Goal: Task Accomplishment & Management: Manage account settings

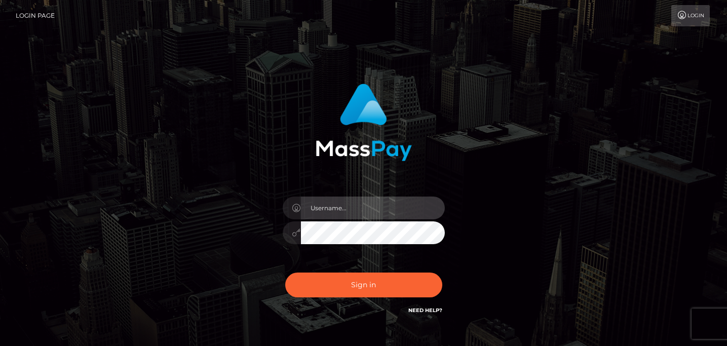
click at [345, 207] on input "text" at bounding box center [373, 208] width 144 height 23
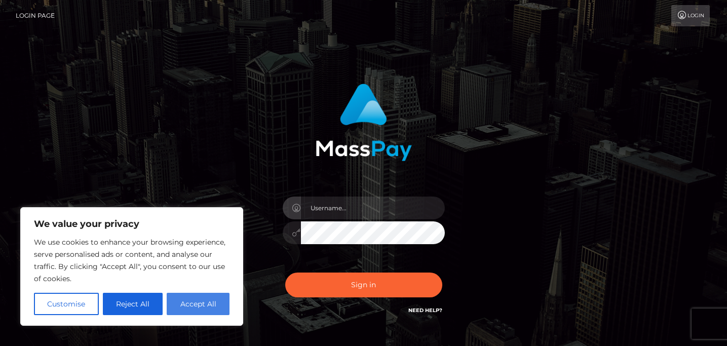
click at [192, 310] on button "Accept All" at bounding box center [198, 304] width 63 height 22
checkbox input "true"
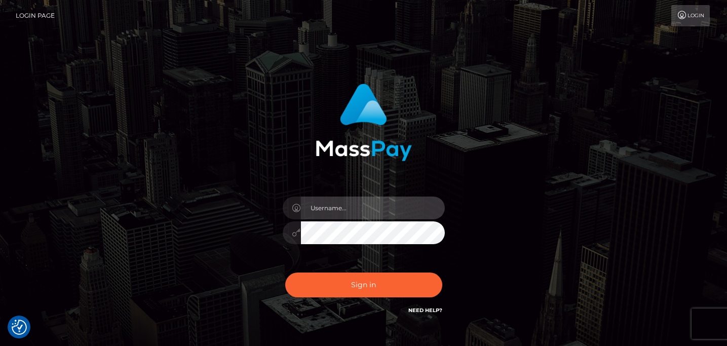
click at [322, 210] on input "text" at bounding box center [373, 208] width 144 height 23
type input "thelifefoodcoach@gmail.com"
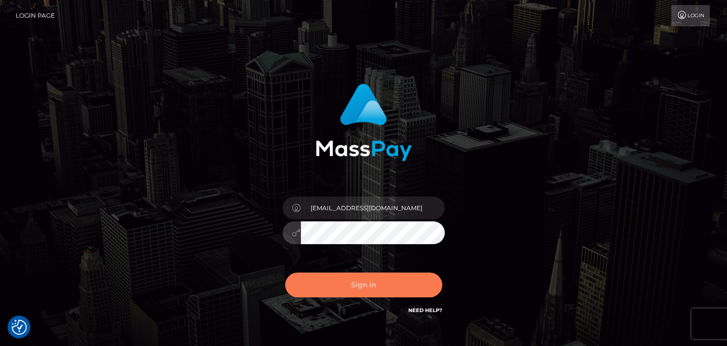
click at [372, 287] on button "Sign in" at bounding box center [363, 285] width 157 height 25
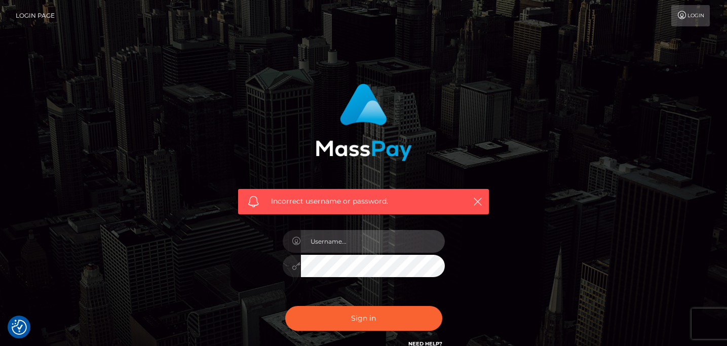
click at [357, 247] on input "text" at bounding box center [373, 241] width 144 height 23
type input "[EMAIL_ADDRESS][DOMAIN_NAME]"
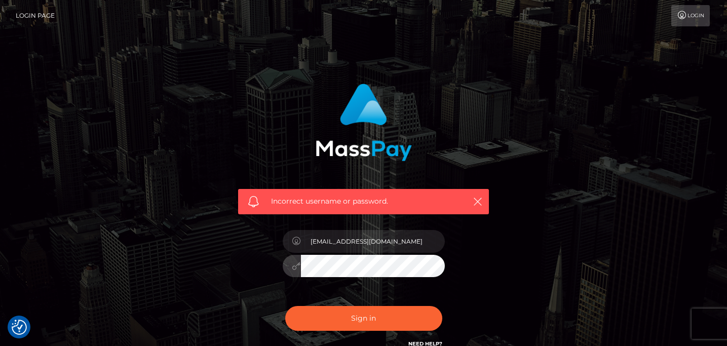
click at [285, 306] on button "Sign in" at bounding box center [363, 318] width 157 height 25
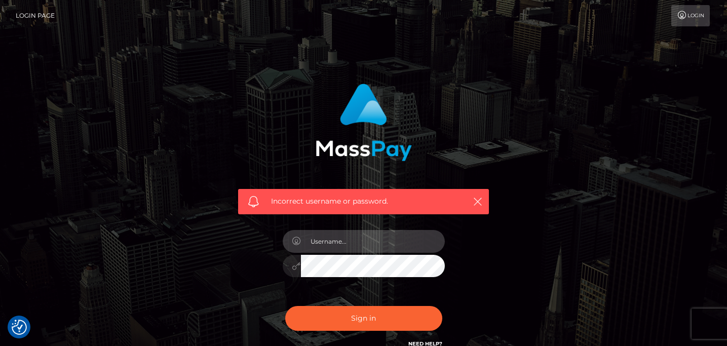
click at [333, 242] on input "text" at bounding box center [373, 241] width 144 height 23
type input "[EMAIL_ADDRESS][DOMAIN_NAME]"
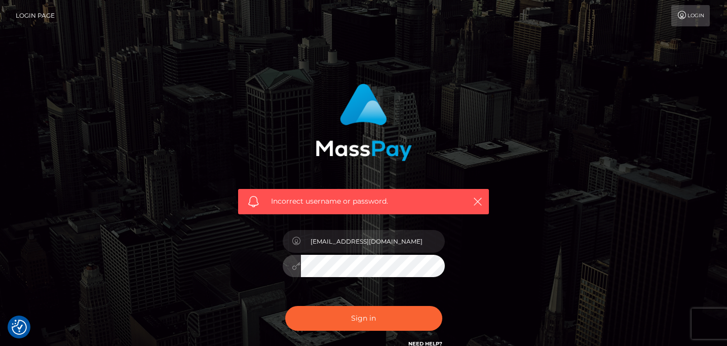
click at [285, 306] on button "Sign in" at bounding box center [363, 318] width 157 height 25
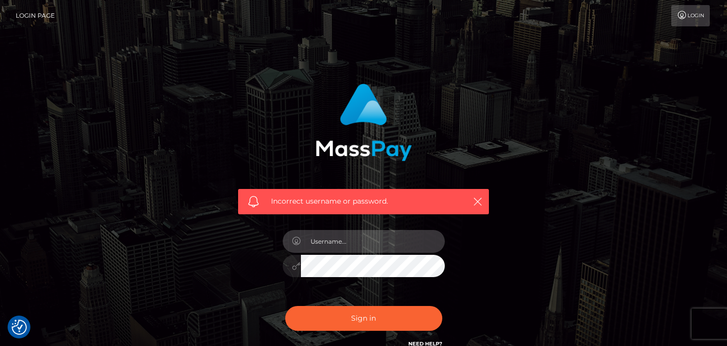
click at [334, 242] on input "text" at bounding box center [373, 241] width 144 height 23
type input "[EMAIL_ADDRESS][DOMAIN_NAME]"
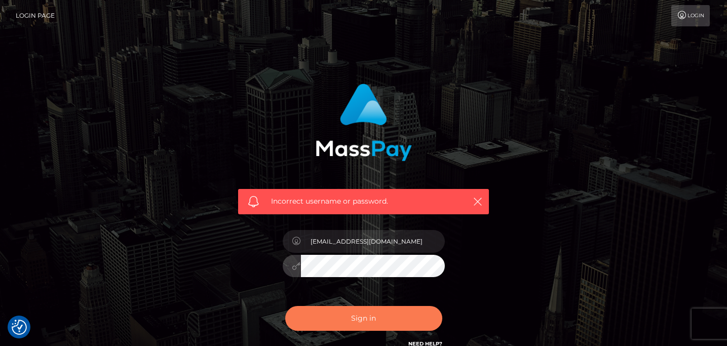
click at [364, 322] on button "Sign in" at bounding box center [363, 318] width 157 height 25
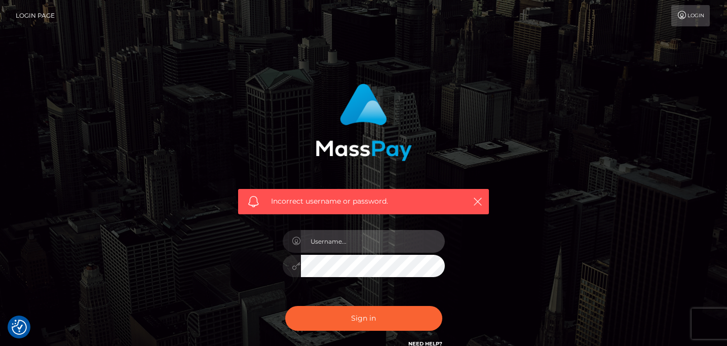
click at [322, 240] on input "text" at bounding box center [373, 241] width 144 height 23
type input "[EMAIL_ADDRESS][DOMAIN_NAME]"
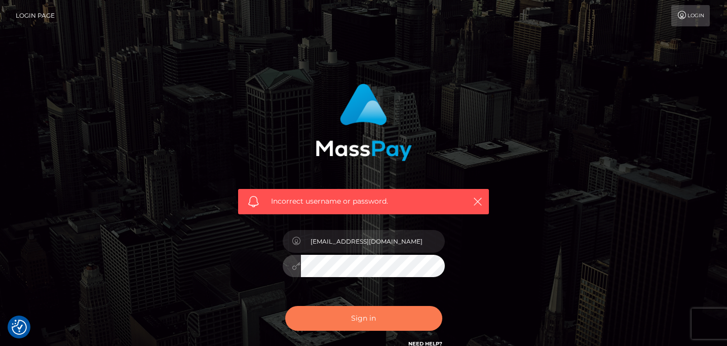
click at [373, 321] on button "Sign in" at bounding box center [363, 318] width 157 height 25
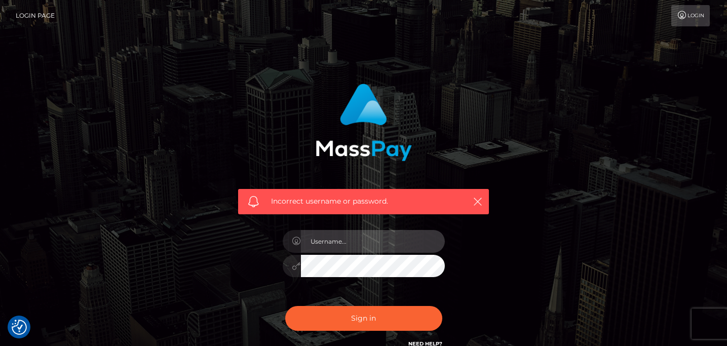
click at [350, 243] on input "text" at bounding box center [373, 241] width 144 height 23
type input "[EMAIL_ADDRESS][DOMAIN_NAME]"
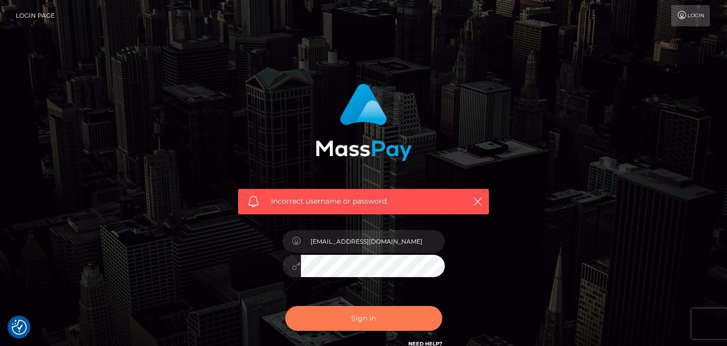
click at [338, 319] on button "Sign in" at bounding box center [363, 318] width 157 height 25
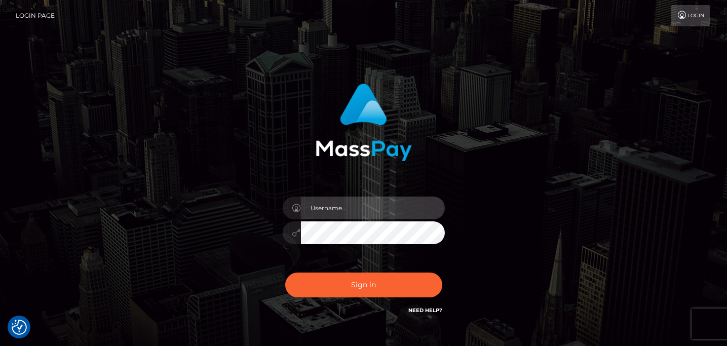
click at [322, 203] on input "text" at bounding box center [373, 208] width 144 height 23
type input "thelifefoodcoach@gmail.com"
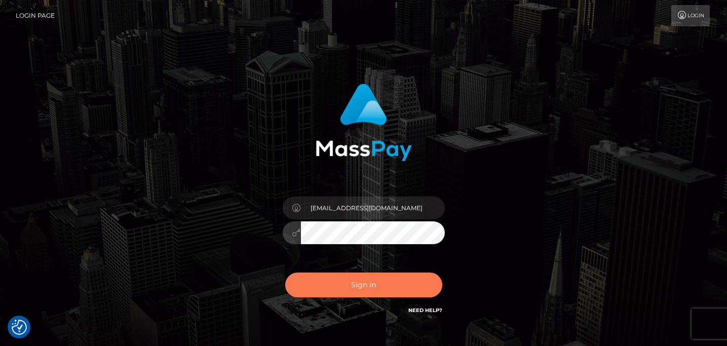
click at [356, 285] on button "Sign in" at bounding box center [363, 285] width 157 height 25
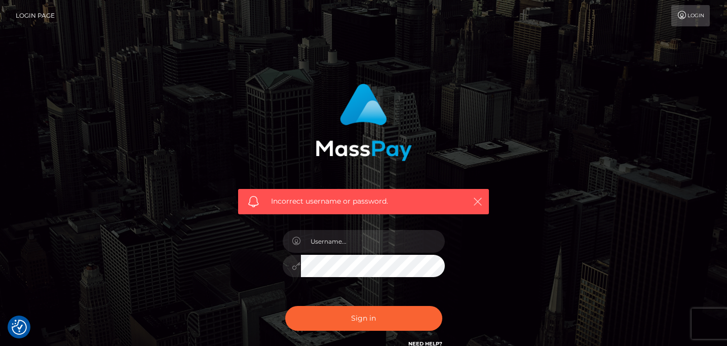
click at [478, 199] on icon "button" at bounding box center [478, 202] width 10 height 10
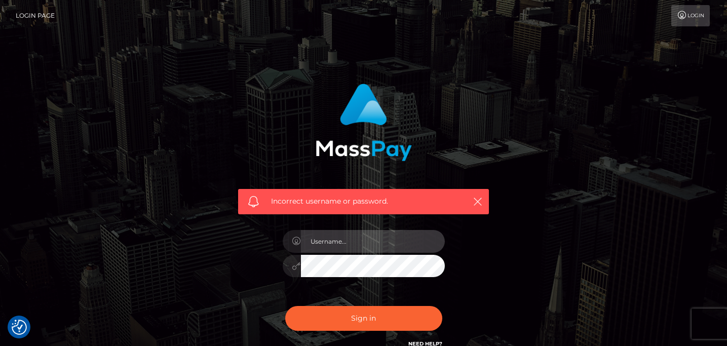
click at [354, 243] on input "text" at bounding box center [373, 241] width 144 height 23
type input "andreashofmann76@gmail.com"
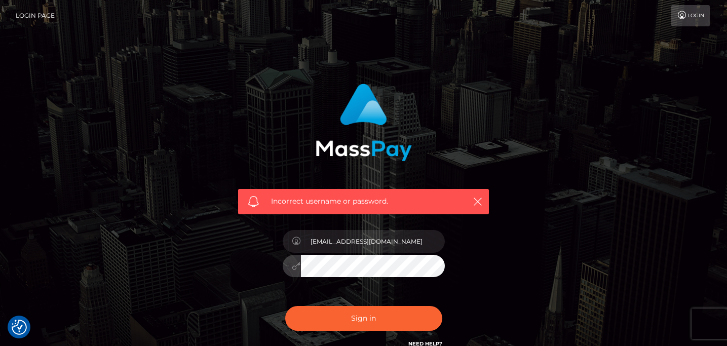
click at [285, 306] on button "Sign in" at bounding box center [363, 318] width 157 height 25
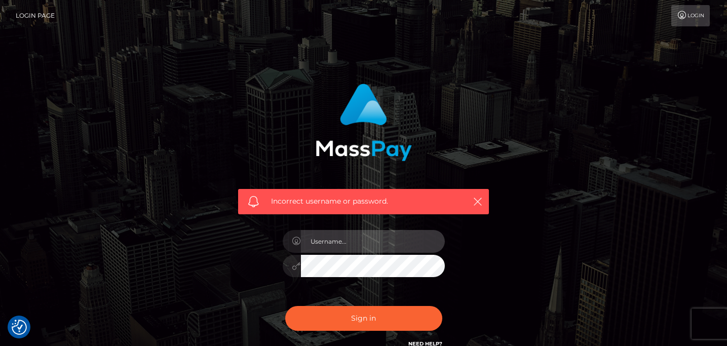
click at [339, 250] on input "text" at bounding box center [373, 241] width 144 height 23
type input "[EMAIL_ADDRESS][DOMAIN_NAME]"
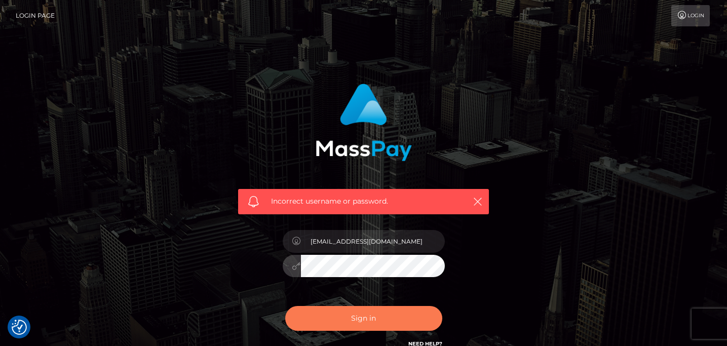
click at [374, 320] on button "Sign in" at bounding box center [363, 318] width 157 height 25
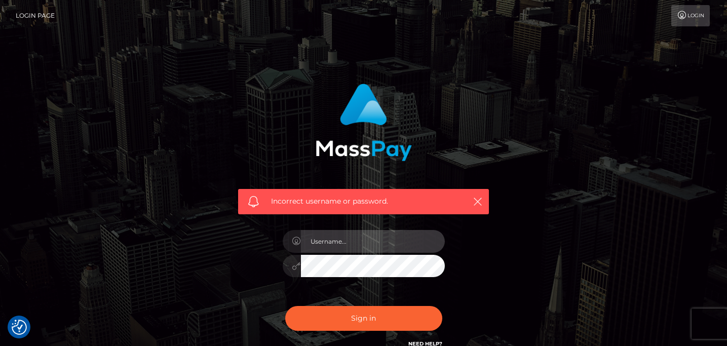
click at [347, 244] on input "text" at bounding box center [373, 241] width 144 height 23
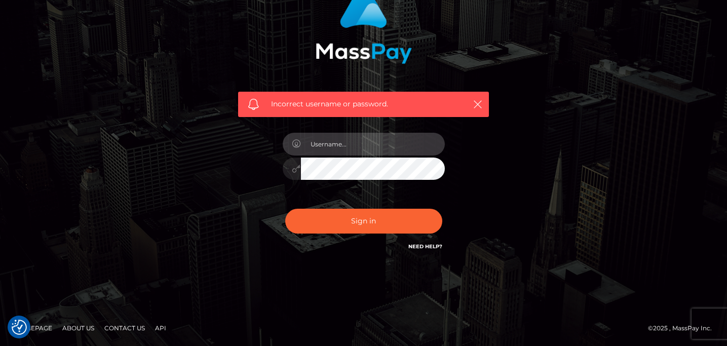
scroll to position [97, 0]
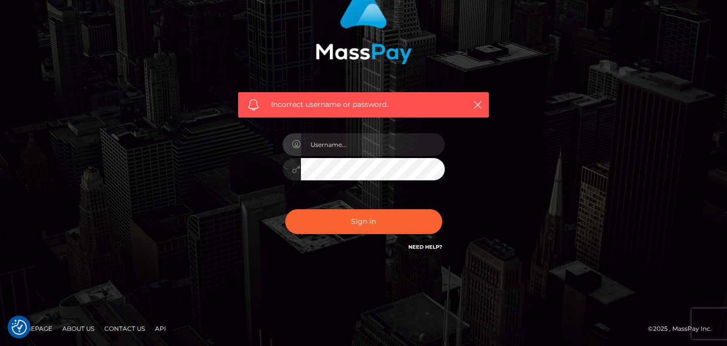
click at [421, 245] on link "Need Help?" at bounding box center [426, 247] width 34 height 7
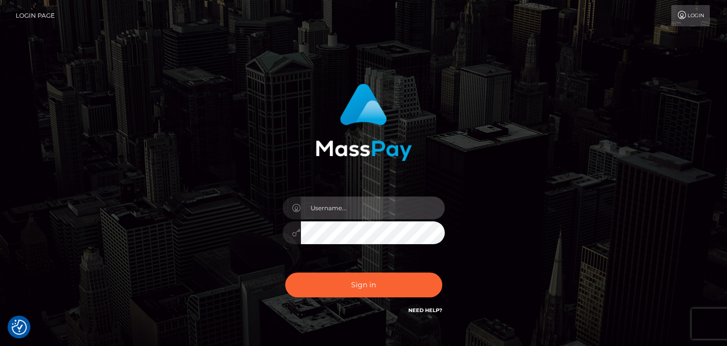
click at [336, 205] on input "text" at bounding box center [373, 208] width 144 height 23
type input "[EMAIL_ADDRESS][DOMAIN_NAME]"
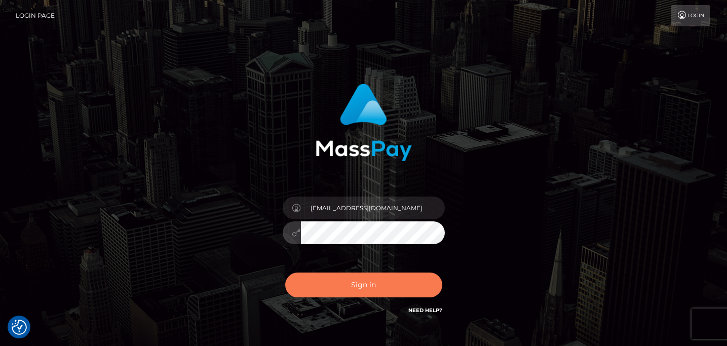
click at [392, 280] on button "Sign in" at bounding box center [363, 285] width 157 height 25
